Goal: Manage account settings

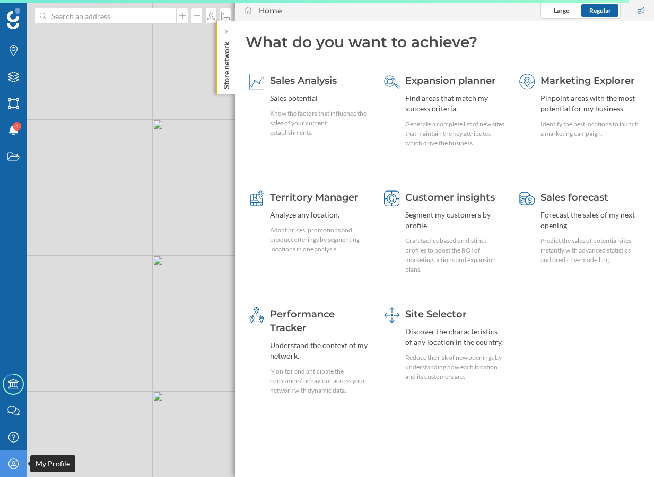
click at [11, 463] on icon "My Profile" at bounding box center [13, 463] width 13 height 11
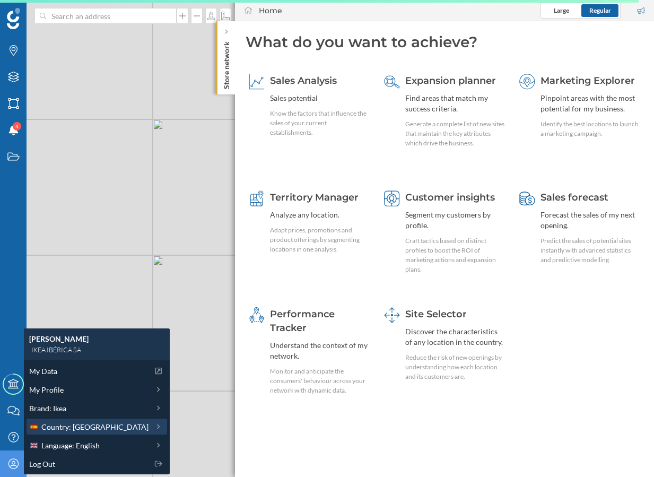
click at [85, 428] on span "Country: [GEOGRAPHIC_DATA]" at bounding box center [94, 426] width 107 height 11
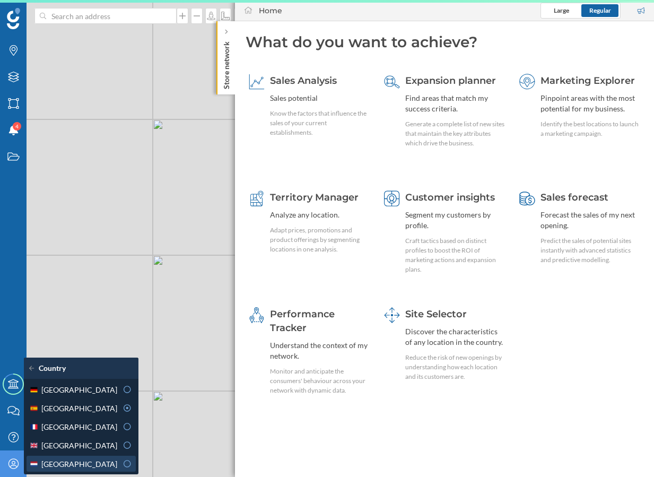
click at [71, 465] on span "[GEOGRAPHIC_DATA]" at bounding box center [79, 463] width 76 height 11
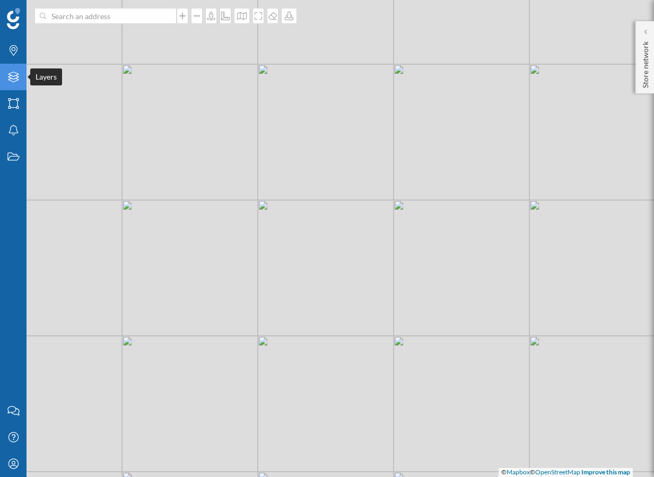
click at [12, 81] on icon "Layers" at bounding box center [13, 77] width 13 height 11
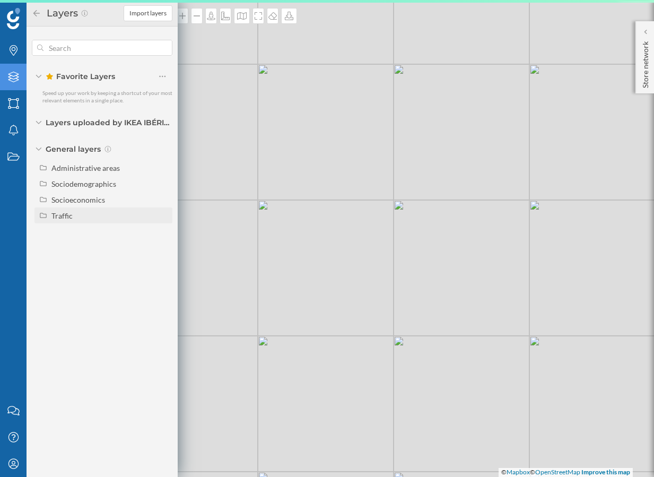
click at [61, 219] on div "Traffic" at bounding box center [61, 215] width 21 height 9
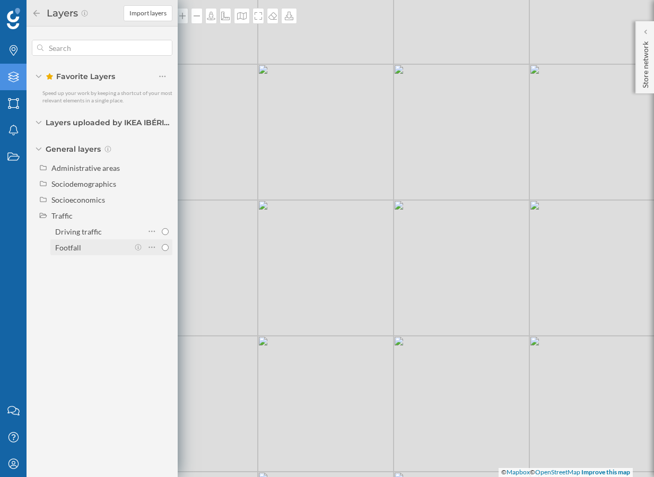
click at [82, 246] on div "Footfall" at bounding box center [92, 247] width 74 height 11
click at [162, 246] on input "Footfall" at bounding box center [165, 247] width 7 height 7
radio input "true"
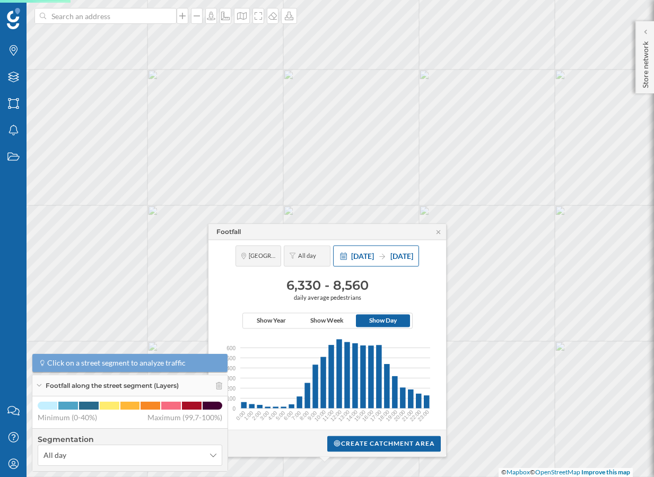
click at [358, 249] on div "[DATE] [DATE]" at bounding box center [376, 255] width 86 height 21
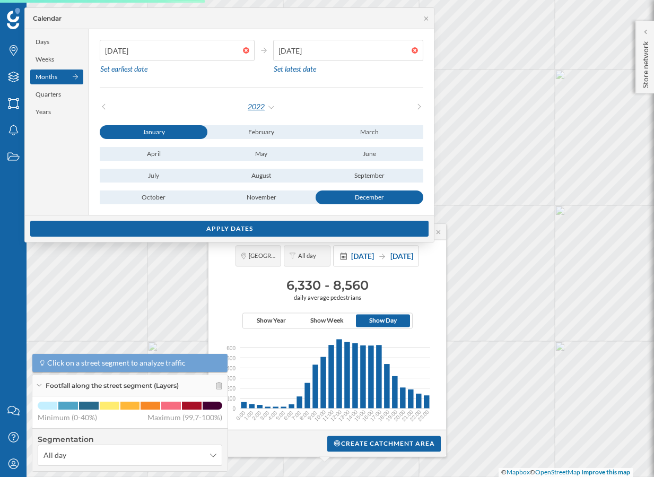
click at [269, 106] on div "2022" at bounding box center [261, 107] width 29 height 16
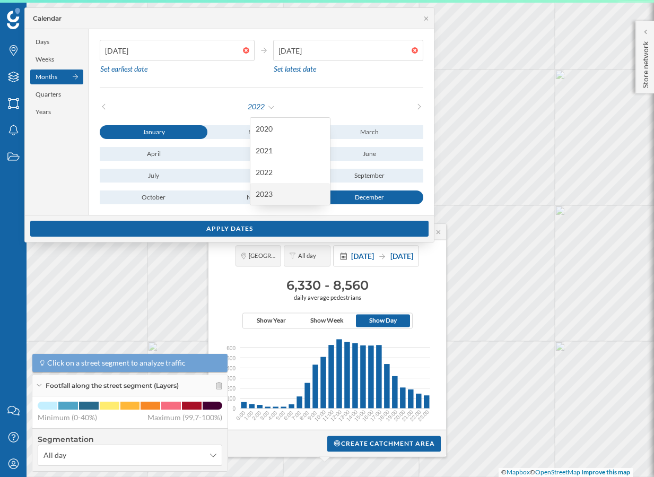
click at [283, 191] on div "2023" at bounding box center [289, 193] width 69 height 11
